Goal: Information Seeking & Learning: Find specific fact

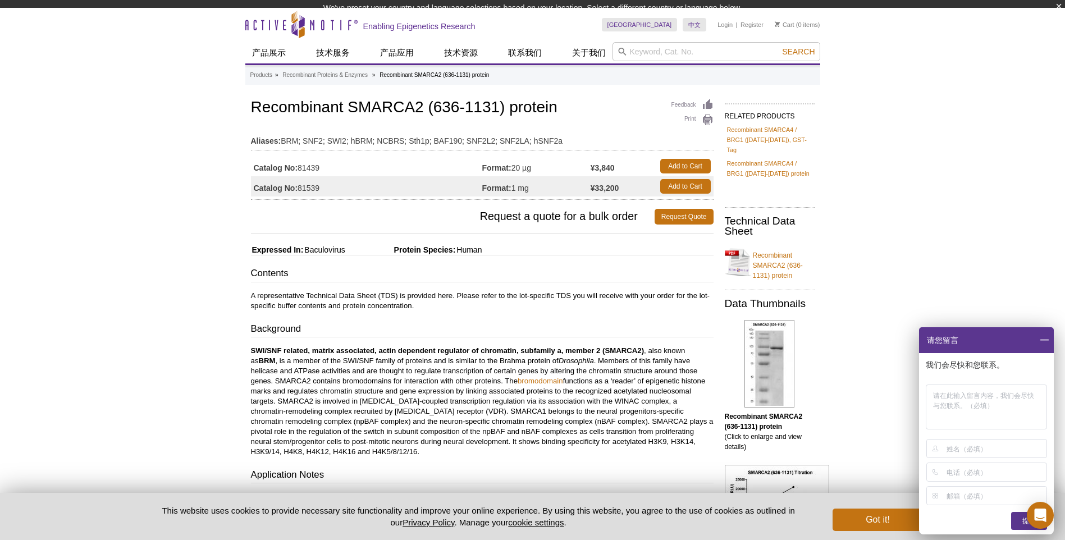
click at [1044, 339] on span at bounding box center [1043, 340] width 19 height 26
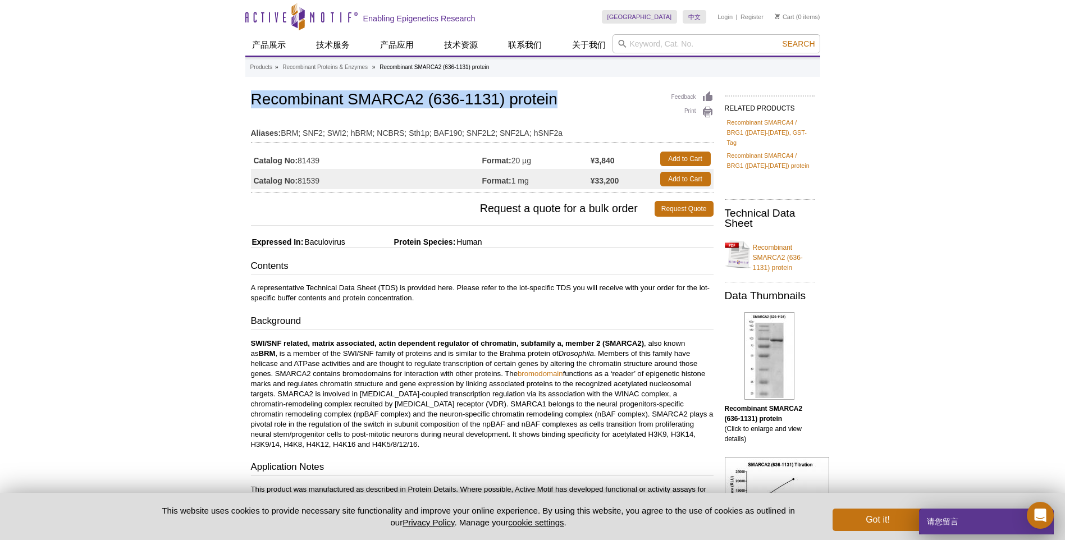
drag, startPoint x: 251, startPoint y: 97, endPoint x: 567, endPoint y: 101, distance: 316.0
click at [567, 101] on h1 "Recombinant SMARCA2 (636-1131) protein" at bounding box center [482, 100] width 462 height 19
copy h1 "Recombinant SMARCA2 (636-1131) protein"
drag, startPoint x: 337, startPoint y: 164, endPoint x: 300, endPoint y: 162, distance: 37.1
click at [300, 162] on td "Catalog No: 81439" at bounding box center [366, 159] width 231 height 20
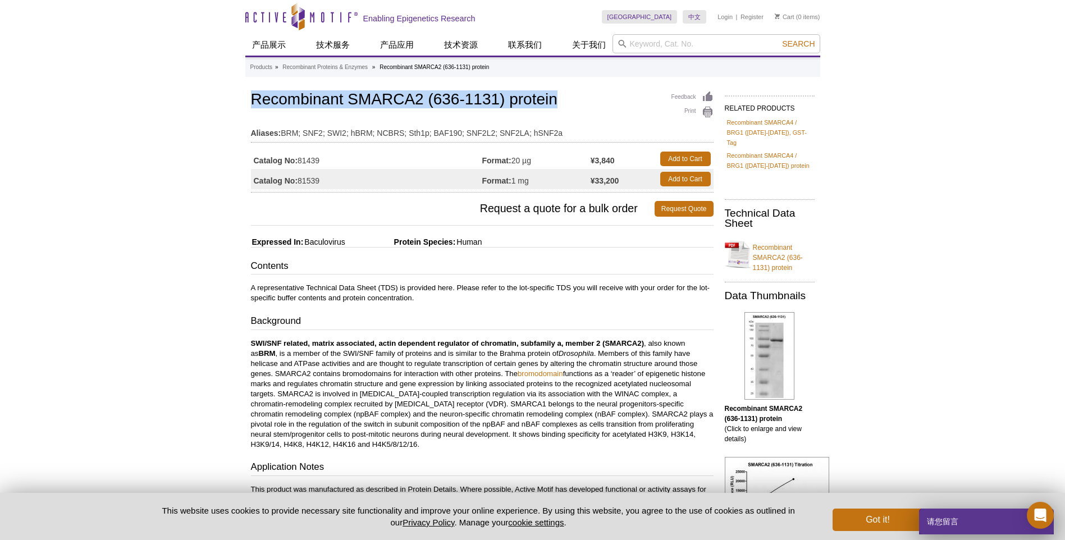
copy td "81439"
click at [409, 162] on td "Catalog No: 81439" at bounding box center [366, 159] width 231 height 20
drag, startPoint x: 252, startPoint y: 95, endPoint x: 558, endPoint y: 100, distance: 305.9
click at [558, 100] on h1 "Recombinant SMARCA2 (636-1131) protein" at bounding box center [482, 100] width 462 height 19
copy h1 "Recombinant SMARCA2 (636-1131) protein"
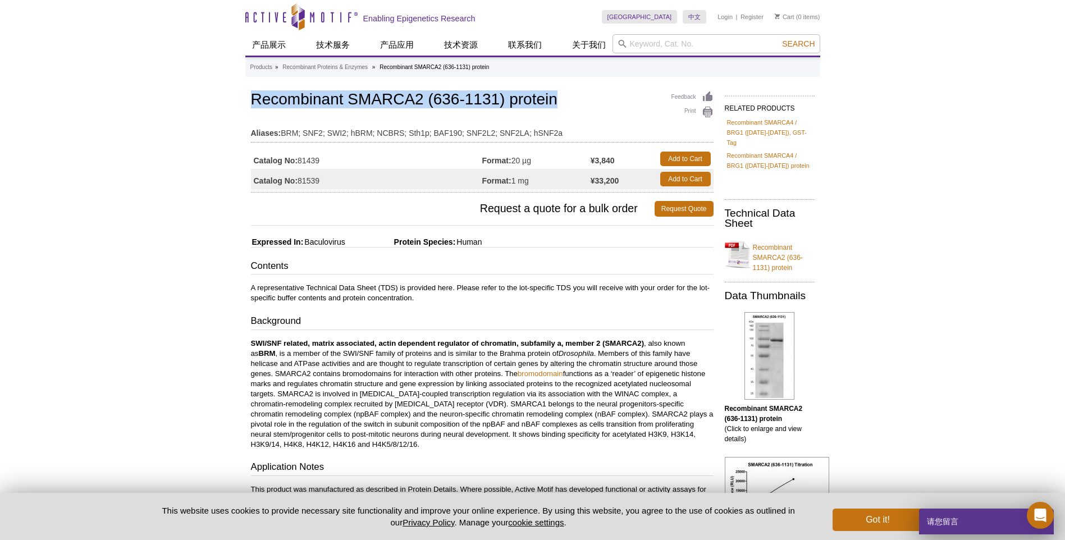
drag, startPoint x: 336, startPoint y: 164, endPoint x: 301, endPoint y: 164, distance: 34.8
click at [301, 164] on td "Catalog No: 81439" at bounding box center [366, 159] width 231 height 20
copy td "81439"
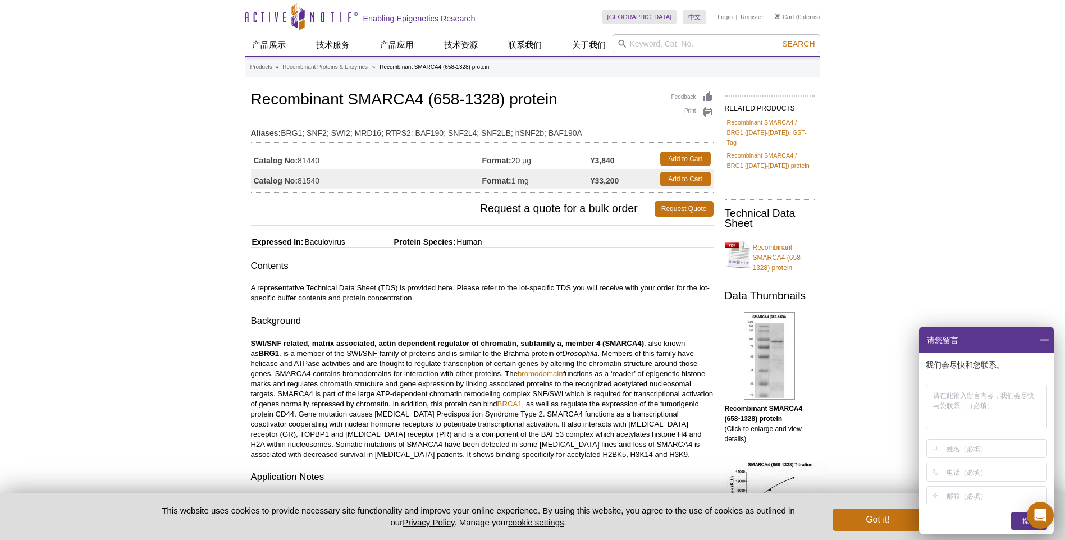
drag, startPoint x: 328, startPoint y: 161, endPoint x: 301, endPoint y: 161, distance: 26.4
click at [301, 161] on td "Catalog No: 81440" at bounding box center [366, 159] width 231 height 20
copy td "81440"
drag, startPoint x: 254, startPoint y: 99, endPoint x: 562, endPoint y: 107, distance: 308.2
click at [562, 107] on h1 "Recombinant SMARCA4 (658-1328) protein" at bounding box center [482, 100] width 462 height 19
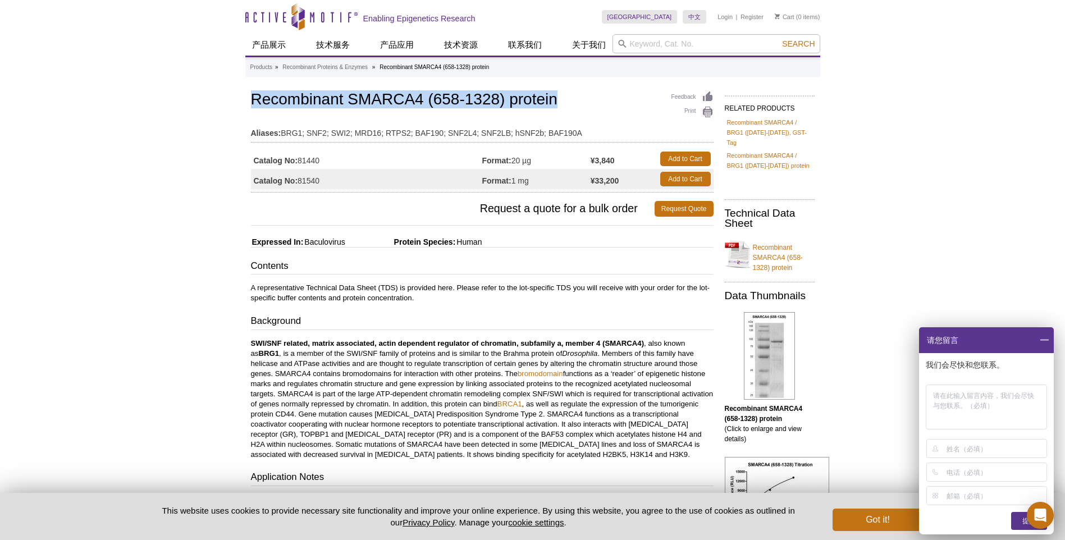
copy h1 "Recombinant SMARCA4 (658-1328) protein"
drag, startPoint x: 324, startPoint y: 161, endPoint x: 300, endPoint y: 161, distance: 24.1
click at [300, 161] on td "Catalog No: 81440" at bounding box center [366, 159] width 231 height 20
copy td "81440"
